Goal: Task Accomplishment & Management: Complete application form

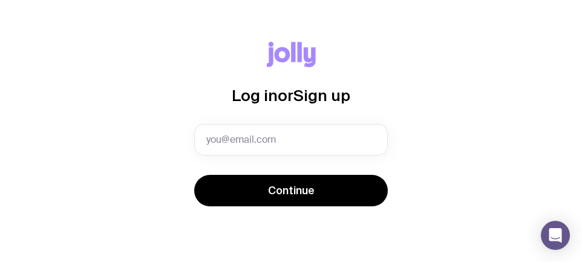
type input "m"
click at [194, 175] on button "Continue" at bounding box center [291, 190] width 194 height 31
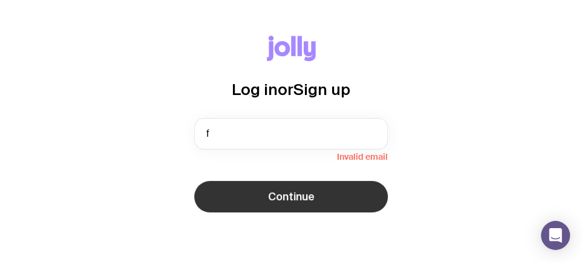
type input "[EMAIL_ADDRESS][DOMAIN_NAME]"
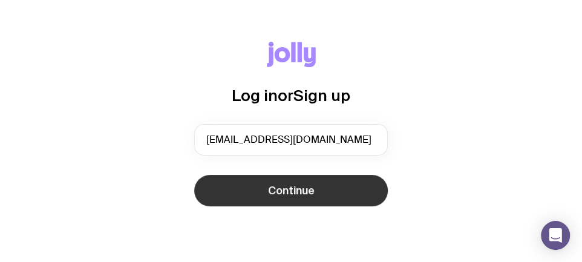
click at [329, 191] on button "Continue" at bounding box center [291, 190] width 194 height 31
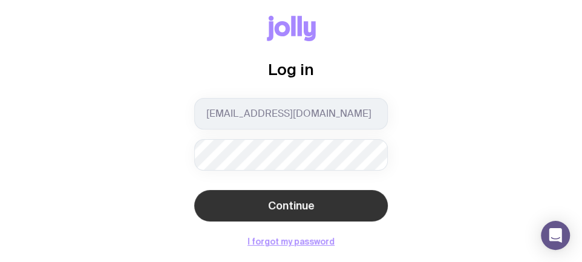
click at [194, 190] on button "Continue" at bounding box center [291, 205] width 194 height 31
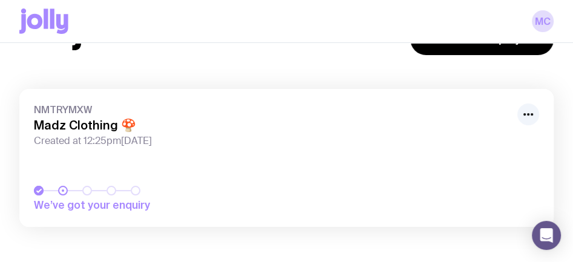
scroll to position [134, 0]
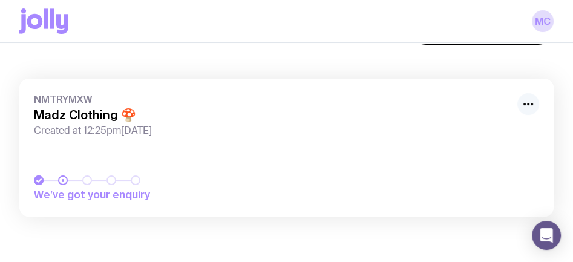
click at [519, 102] on button "button" at bounding box center [529, 104] width 22 height 22
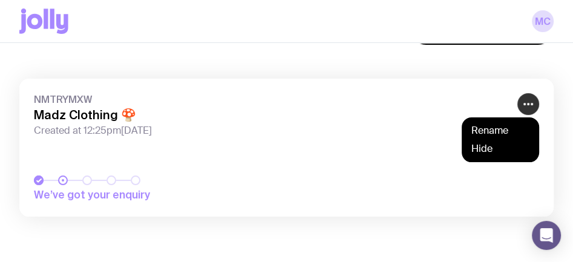
click at [525, 103] on circle "button" at bounding box center [525, 104] width 2 height 2
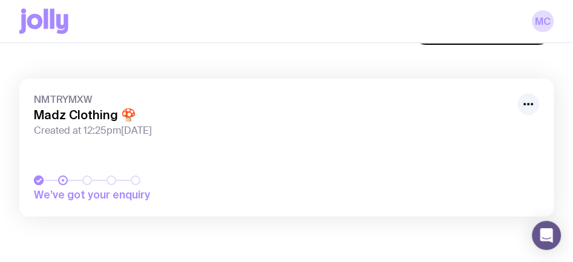
scroll to position [0, 0]
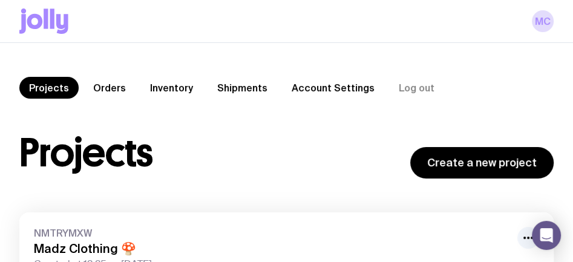
click at [103, 88] on link "Orders" at bounding box center [110, 88] width 52 height 22
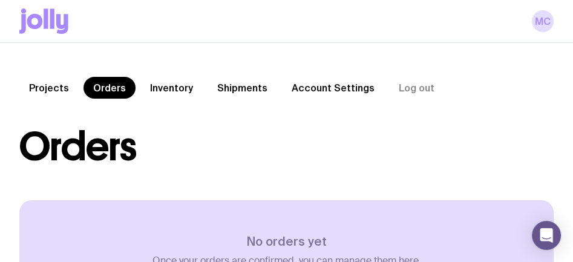
click at [183, 86] on link "Inventory" at bounding box center [171, 88] width 62 height 22
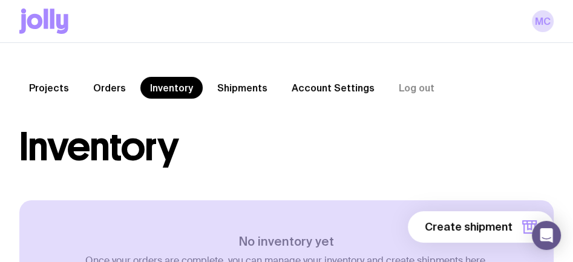
click at [246, 88] on link "Shipments" at bounding box center [243, 88] width 70 height 22
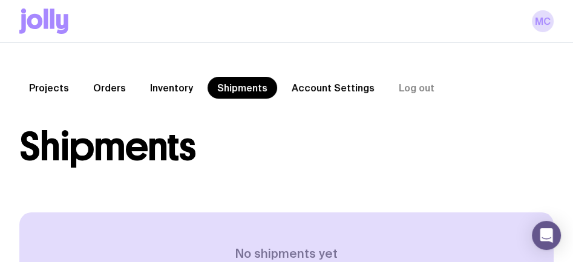
click at [328, 84] on link "Account Settings" at bounding box center [333, 88] width 102 height 22
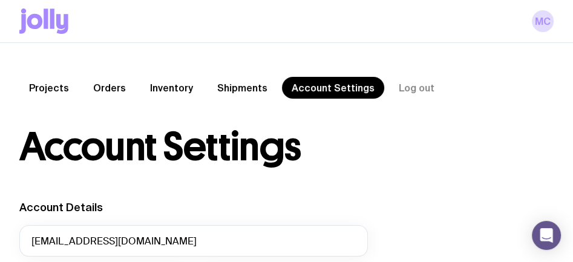
click at [50, 87] on link "Projects" at bounding box center [48, 88] width 59 height 22
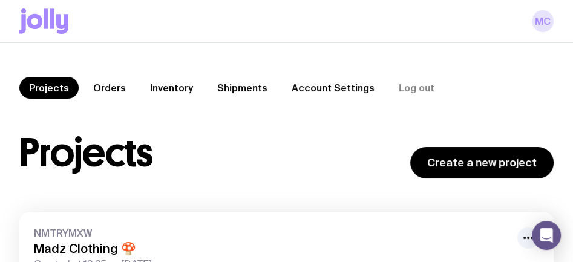
click at [551, 25] on link "MC" at bounding box center [543, 21] width 22 height 22
click at [546, 22] on link "MC" at bounding box center [543, 21] width 22 height 22
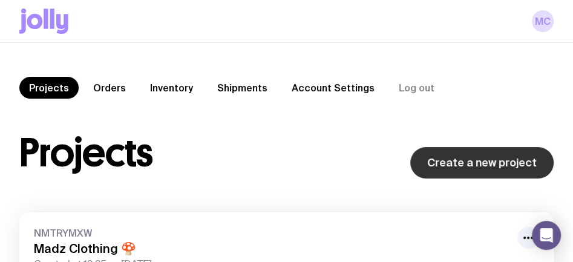
click at [463, 157] on link "Create a new project" at bounding box center [482, 162] width 143 height 31
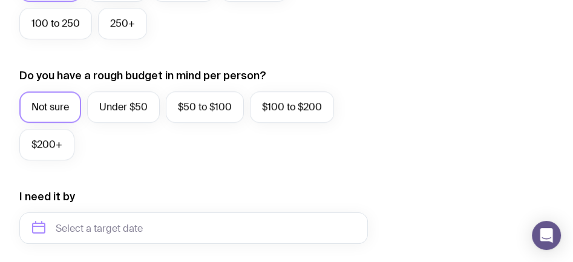
scroll to position [542, 0]
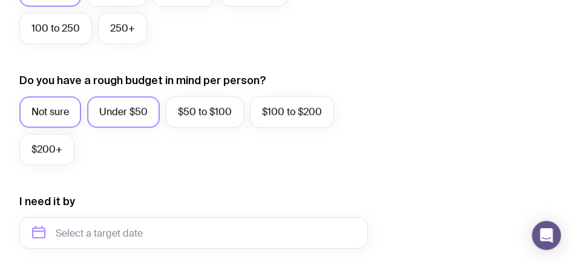
click at [126, 110] on label "Under $50" at bounding box center [123, 111] width 73 height 31
click at [0, 0] on input "Under $50" at bounding box center [0, 0] width 0 height 0
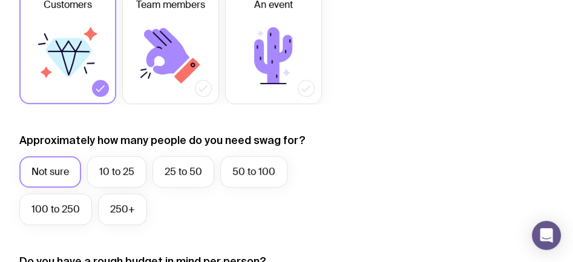
scroll to position [360, 0]
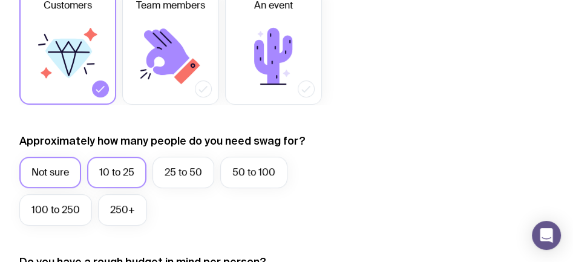
click at [128, 161] on label "10 to 25" at bounding box center [116, 172] width 59 height 31
click at [0, 0] on input "10 to 25" at bounding box center [0, 0] width 0 height 0
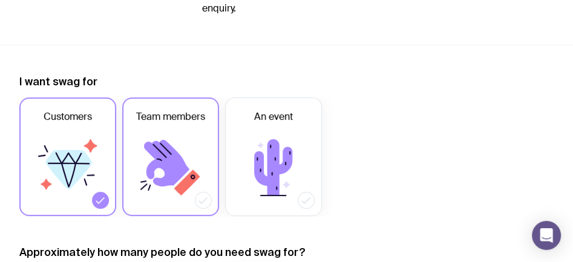
scroll to position [239, 0]
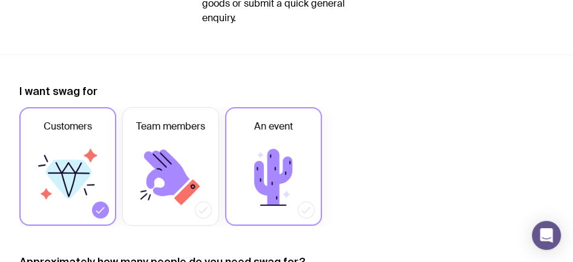
click at [278, 153] on icon at bounding box center [273, 177] width 38 height 56
click at [0, 0] on input "An event" at bounding box center [0, 0] width 0 height 0
click at [69, 140] on label "Customers" at bounding box center [67, 166] width 97 height 119
click at [0, 0] on input "Customers" at bounding box center [0, 0] width 0 height 0
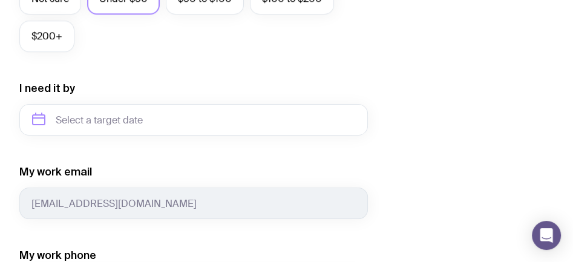
scroll to position [663, 0]
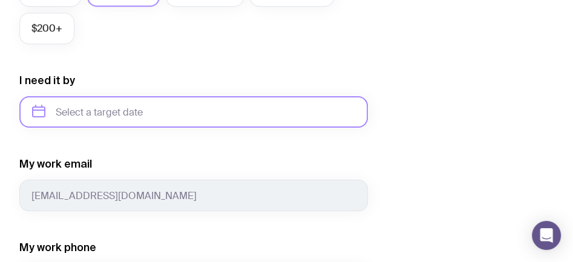
click at [150, 115] on input "text" at bounding box center [193, 111] width 349 height 31
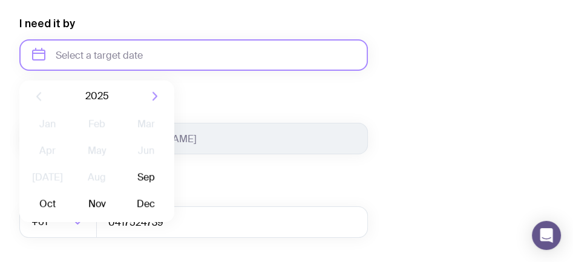
scroll to position [724, 0]
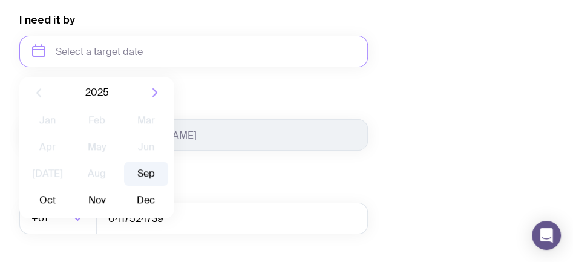
click at [147, 171] on button "Sep" at bounding box center [146, 174] width 44 height 24
type input "[DATE]"
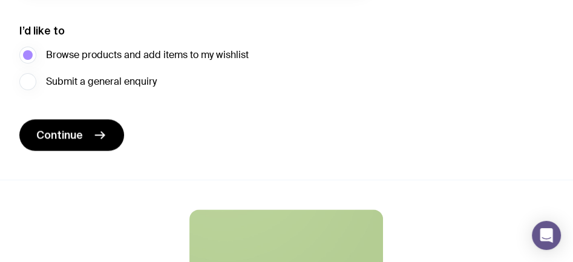
scroll to position [966, 0]
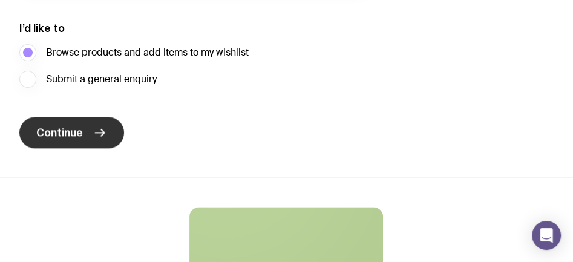
click at [108, 134] on button "Continue" at bounding box center [71, 132] width 105 height 31
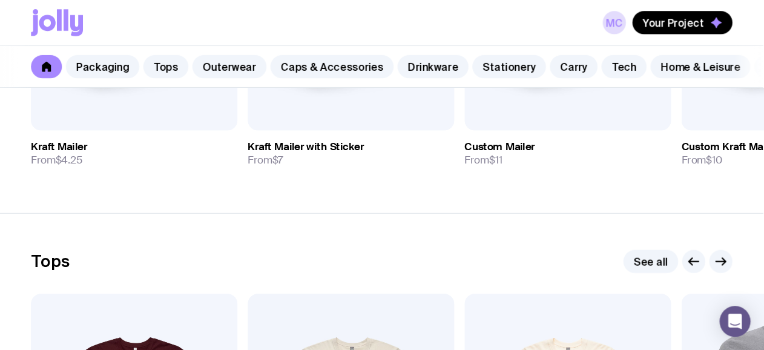
scroll to position [423, 0]
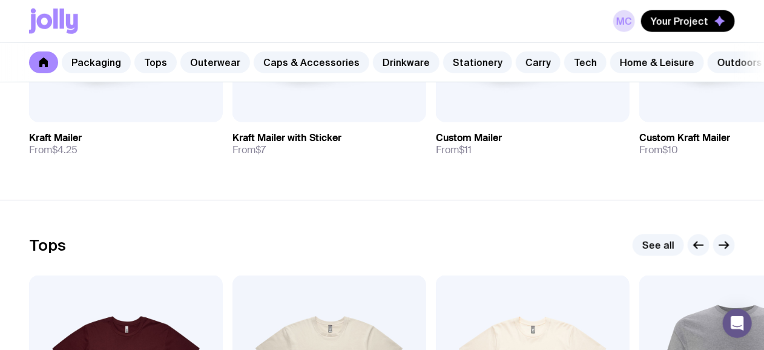
drag, startPoint x: 532, startPoint y: 1, endPoint x: 401, endPoint y: 199, distance: 237.5
click at [401, 199] on section "Packaging See all Add to wishlist View Kraft Mailer From $4.25 Add to wishlist …" at bounding box center [382, 7] width 764 height 386
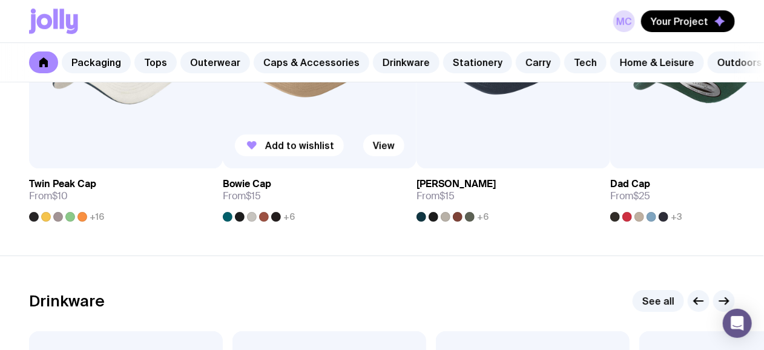
scroll to position [1634, 0]
